Goal: Use online tool/utility: Utilize a website feature to perform a specific function

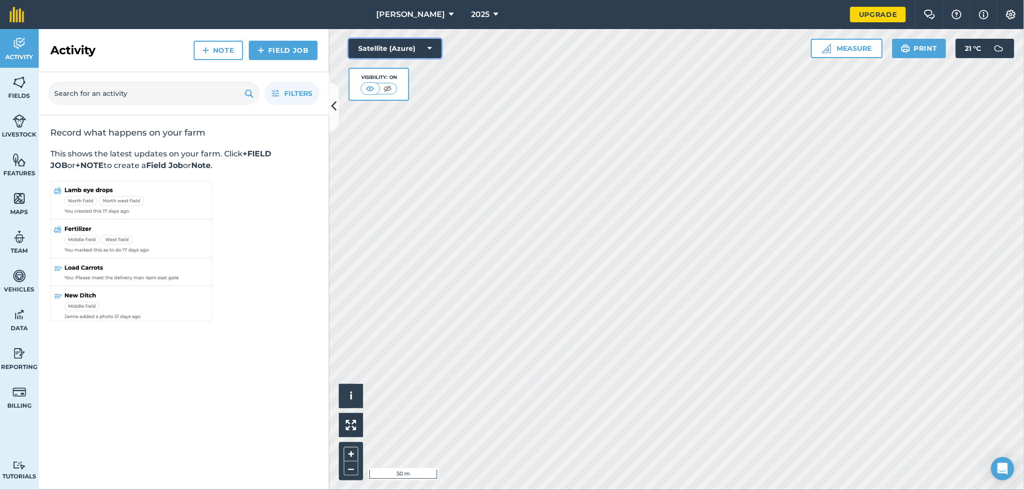
click at [432, 47] on button "Satellite (Azure)" at bounding box center [395, 48] width 93 height 19
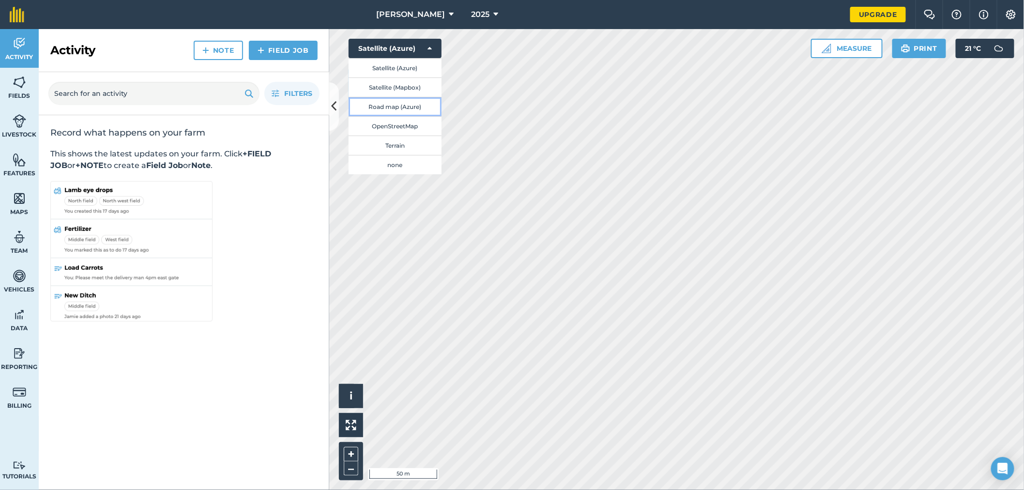
click at [410, 107] on button "Road map (Azure)" at bounding box center [395, 106] width 93 height 19
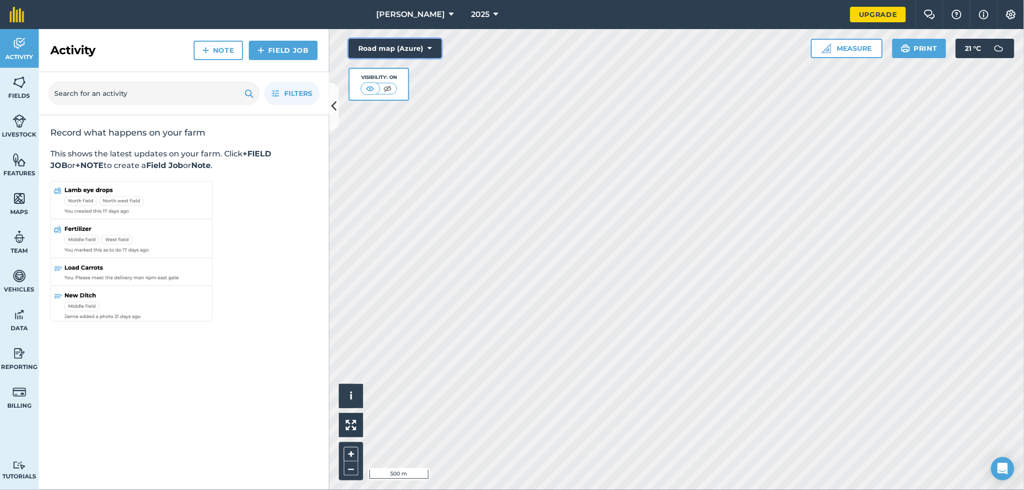
click at [429, 47] on icon at bounding box center [430, 49] width 4 height 10
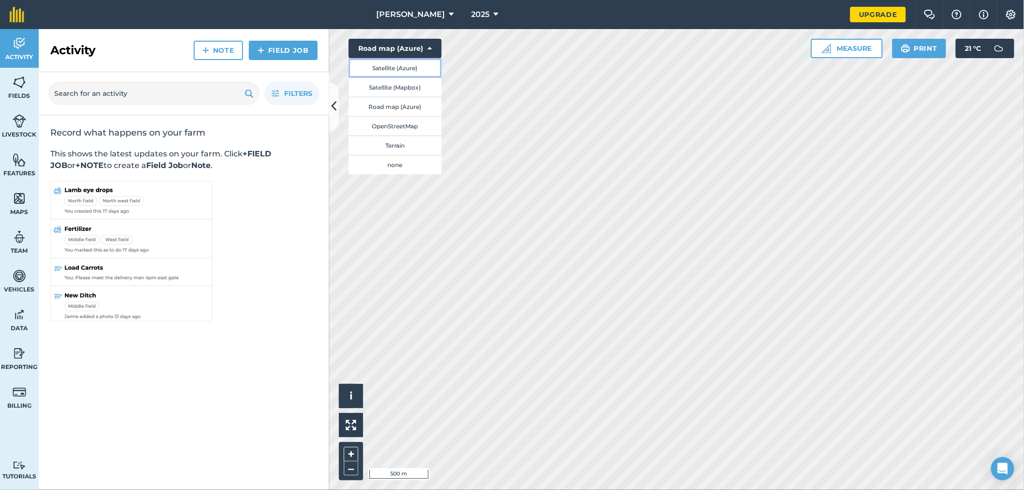
click at [409, 68] on button "Satellite (Azure)" at bounding box center [395, 67] width 93 height 19
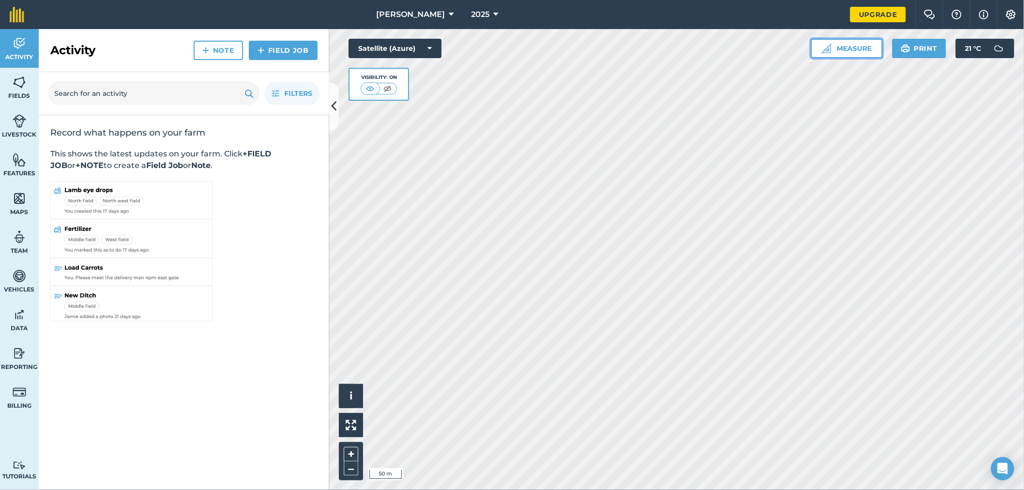
click at [867, 49] on button "Measure" at bounding box center [847, 48] width 72 height 19
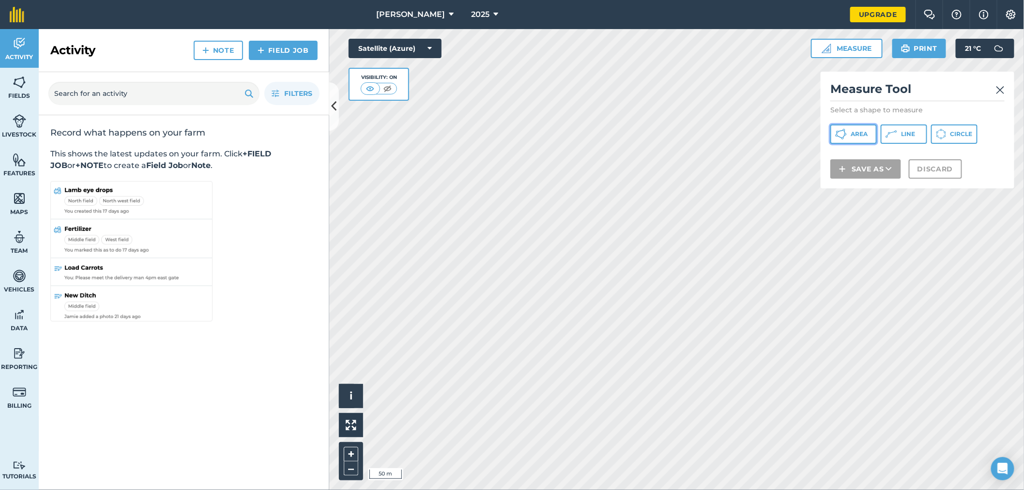
click at [875, 134] on button "Area" at bounding box center [853, 133] width 46 height 19
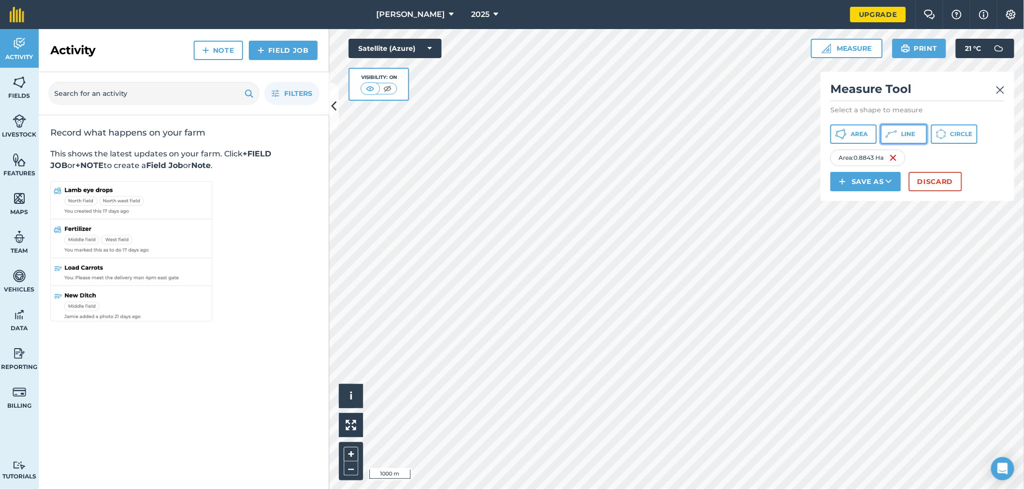
click at [912, 134] on span "Line" at bounding box center [908, 134] width 14 height 8
click at [906, 132] on span "Line" at bounding box center [908, 134] width 14 height 8
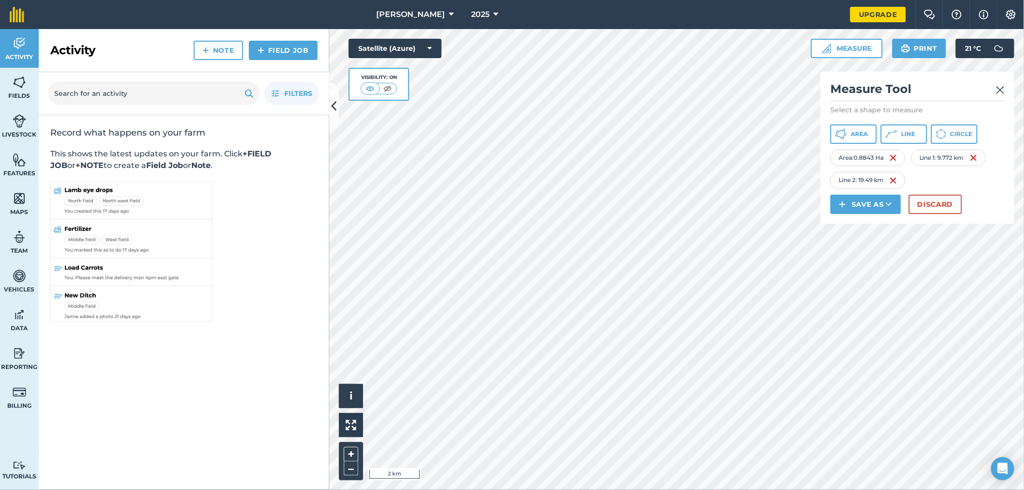
click at [1001, 90] on img at bounding box center [1000, 90] width 9 height 12
